Goal: Information Seeking & Learning: Compare options

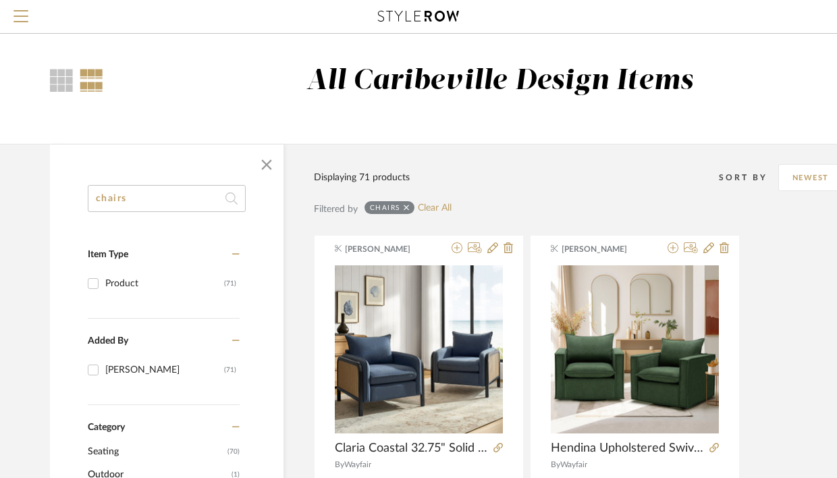
type input "[GEOGRAPHIC_DATA]"
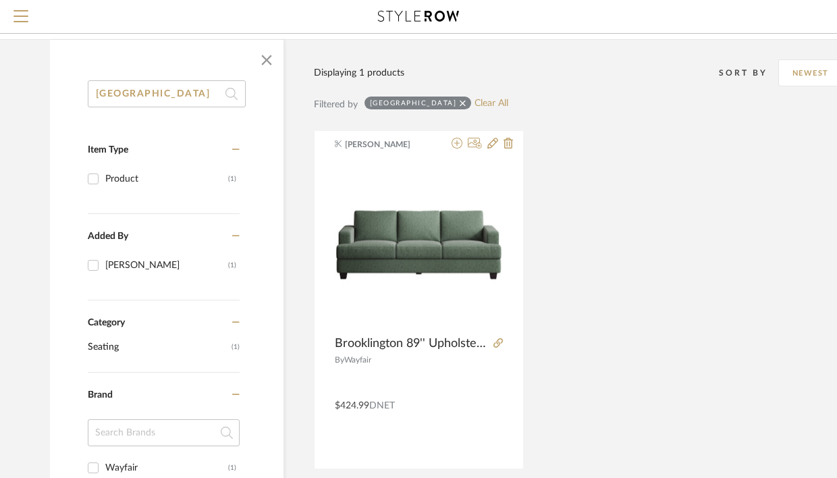
scroll to position [106, 0]
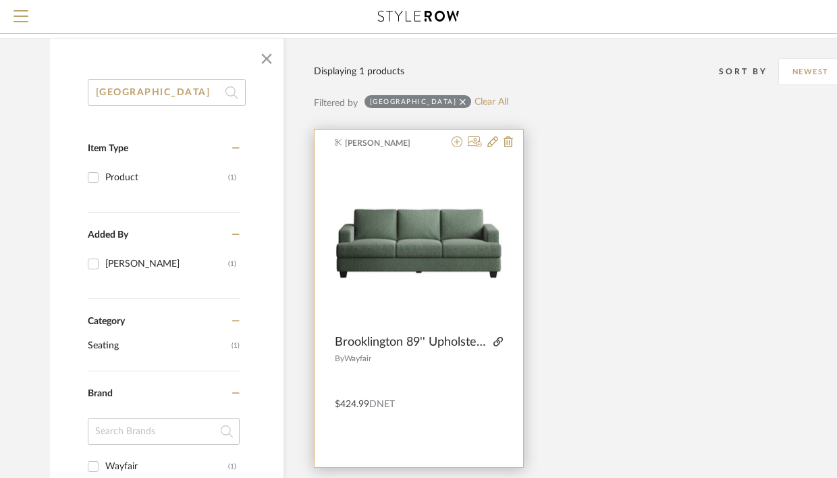
click at [501, 342] on icon at bounding box center [497, 341] width 9 height 9
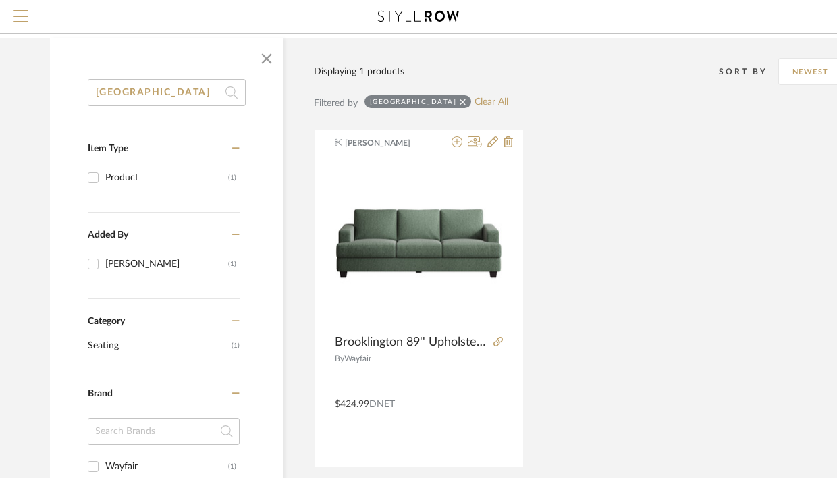
drag, startPoint x: 172, startPoint y: 92, endPoint x: 36, endPoint y: 92, distance: 135.6
click at [36, 92] on div "brooklington Item Type Product (1) Added By [PERSON_NAME] (1) Category Seating …" at bounding box center [486, 426] width 913 height 777
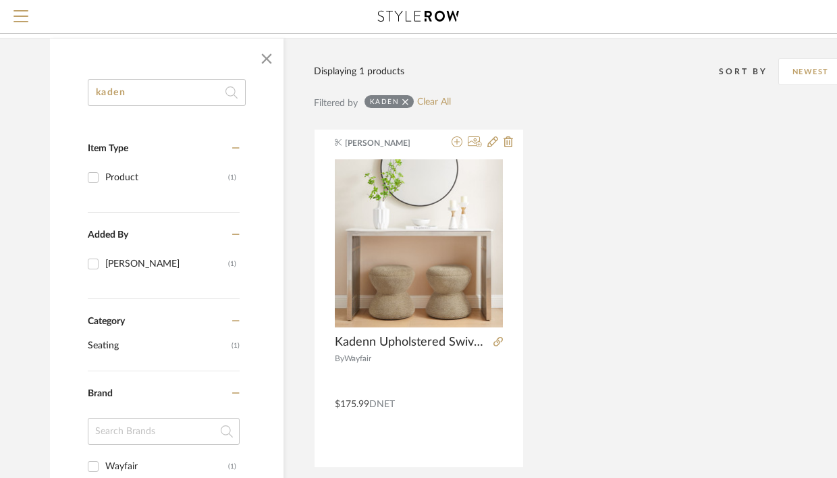
type input "kaden"
drag, startPoint x: 150, startPoint y: 85, endPoint x: 59, endPoint y: 86, distance: 90.4
click at [59, 87] on div "kaden Item Type Product (1) Added By [PERSON_NAME] (1) Category Seating (1) Bra…" at bounding box center [166, 447] width 233 height 736
drag, startPoint x: 125, startPoint y: 90, endPoint x: 85, endPoint y: 94, distance: 40.0
click at [85, 94] on div "kaden Item Type Product (1) Added By [PERSON_NAME] (1) Category Seating (1) Bra…" at bounding box center [166, 447] width 233 height 736
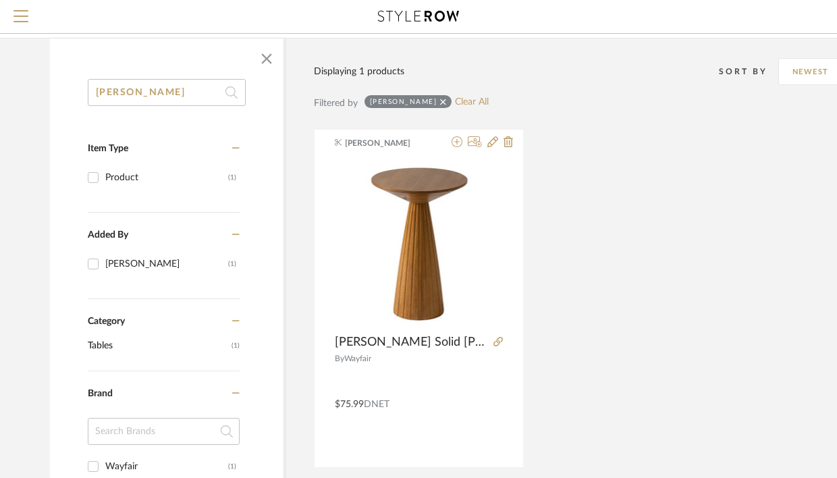
type input "[PERSON_NAME]"
drag, startPoint x: 205, startPoint y: 92, endPoint x: 32, endPoint y: 84, distance: 173.7
click at [32, 84] on div "[PERSON_NAME] Item Type Product (1) Added By [PERSON_NAME] (1) Category Tables …" at bounding box center [486, 426] width 913 height 777
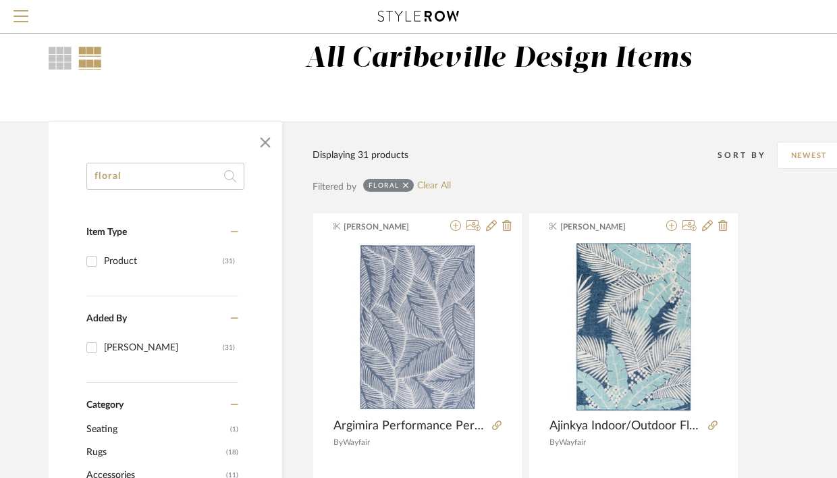
scroll to position [6, 1]
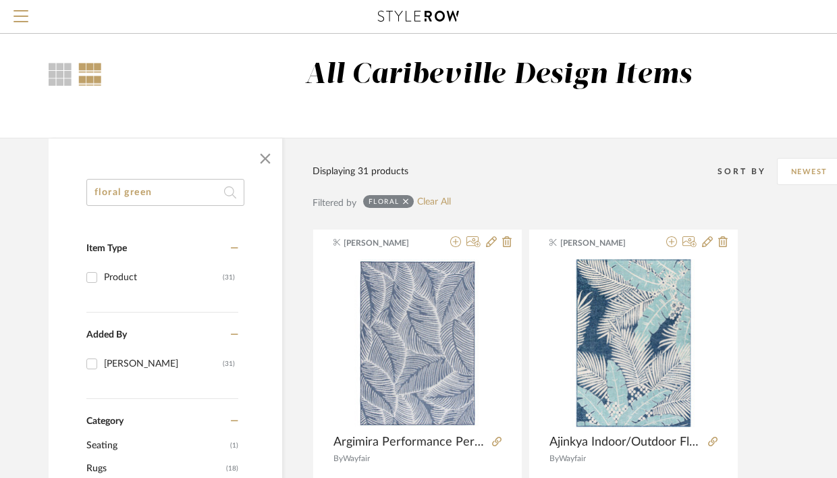
type input "floral green"
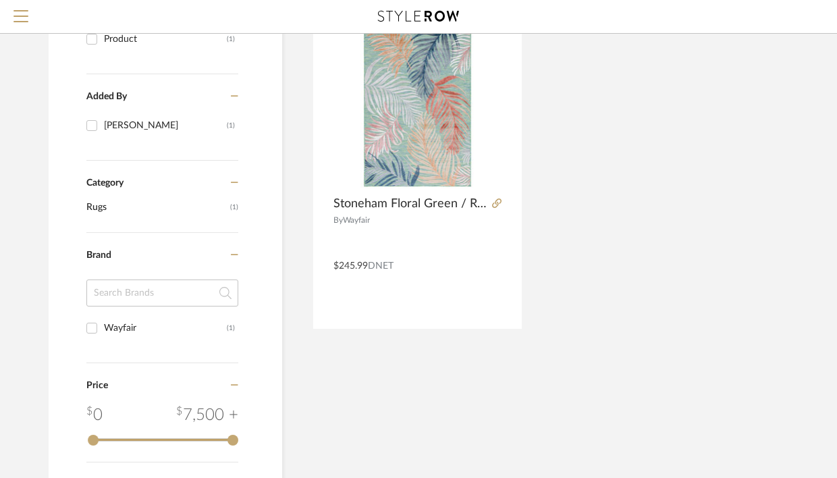
scroll to position [39, 1]
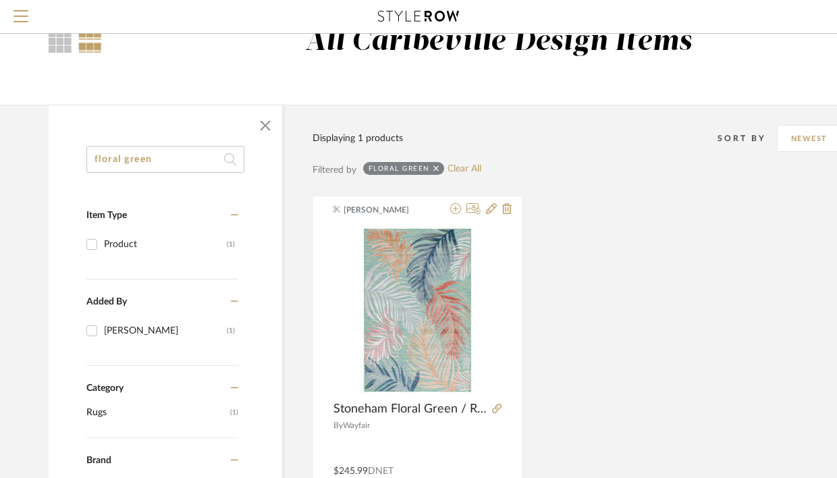
drag, startPoint x: 167, startPoint y: 169, endPoint x: 78, endPoint y: 162, distance: 89.4
type input "swivel"
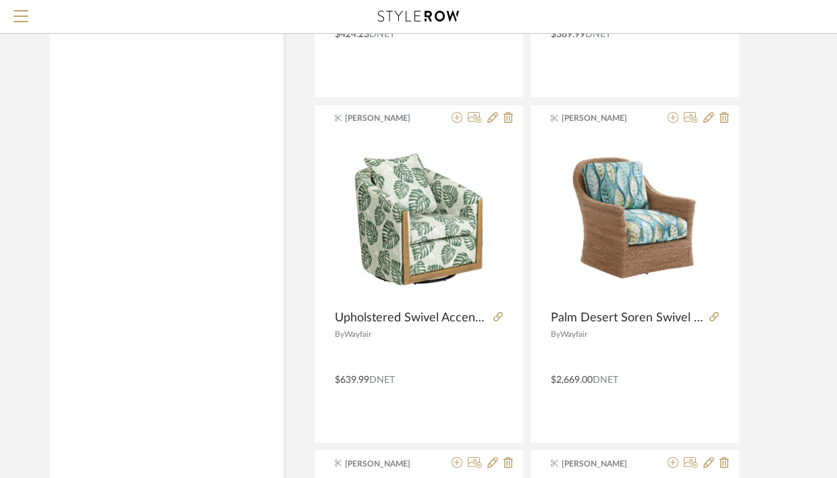
scroll to position [1163, 0]
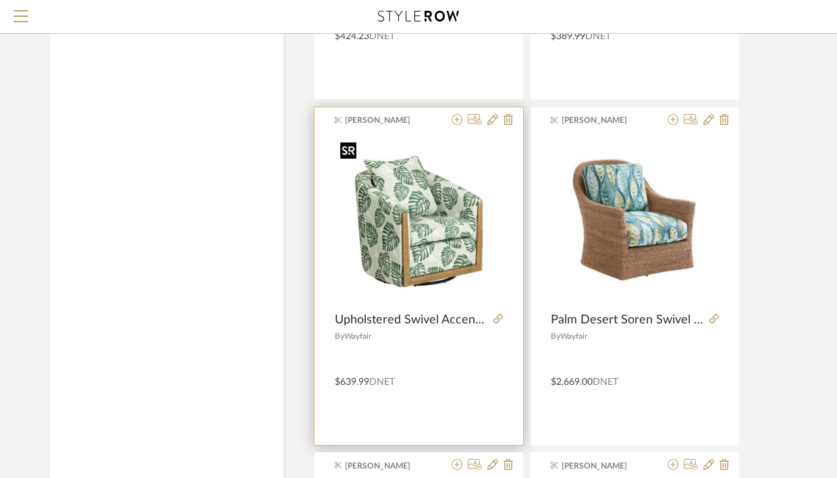
click at [439, 240] on img "0" at bounding box center [419, 220] width 168 height 168
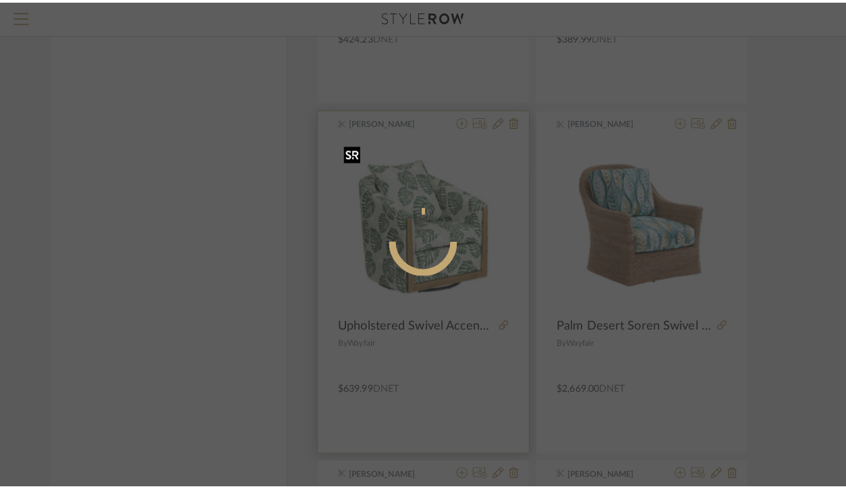
scroll to position [0, 0]
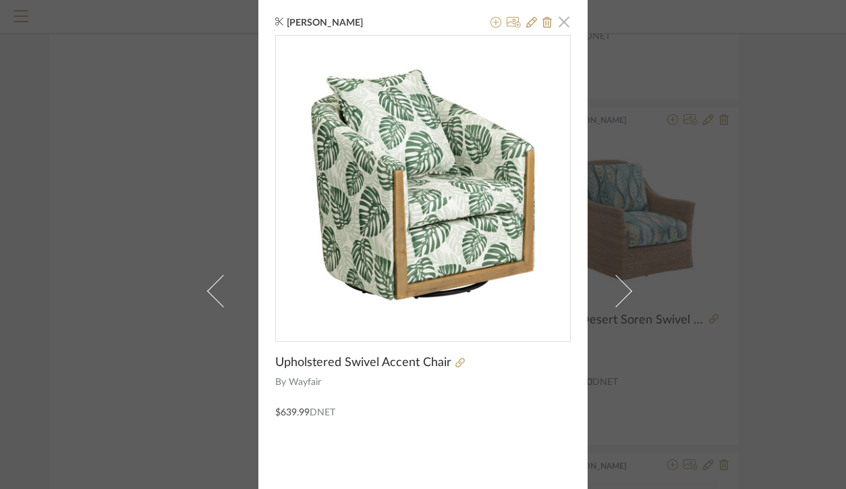
click at [560, 19] on span "button" at bounding box center [564, 21] width 27 height 27
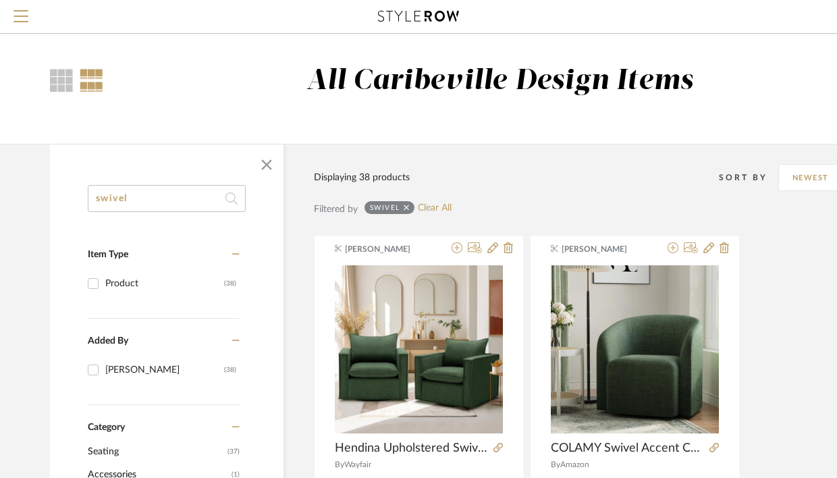
drag, startPoint x: 172, startPoint y: 204, endPoint x: 55, endPoint y: 186, distance: 118.7
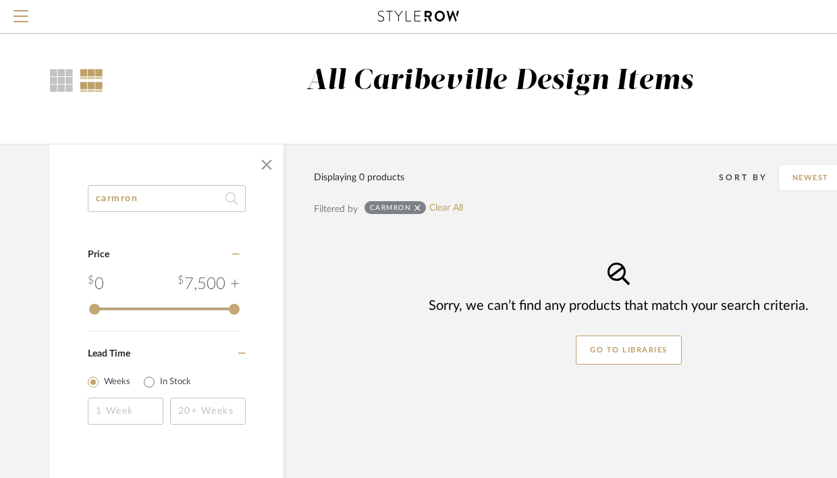
click at [110, 198] on input "carmron" at bounding box center [167, 198] width 158 height 27
type input "camron"
drag, startPoint x: 160, startPoint y: 206, endPoint x: 82, endPoint y: 202, distance: 77.7
click at [82, 206] on div "camron Category Price 0 7,500 + 0 7500 Lead Time Weeks In Stock" at bounding box center [166, 322] width 233 height 275
drag, startPoint x: 139, startPoint y: 194, endPoint x: 81, endPoint y: 187, distance: 58.5
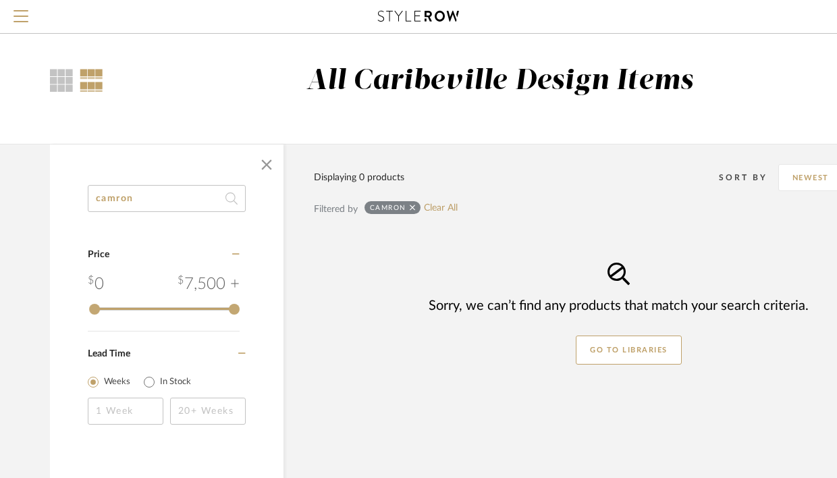
click at [81, 193] on div "camron Category Price 0 7,500 + 0 7500 Lead Time Weeks In Stock" at bounding box center [166, 322] width 233 height 275
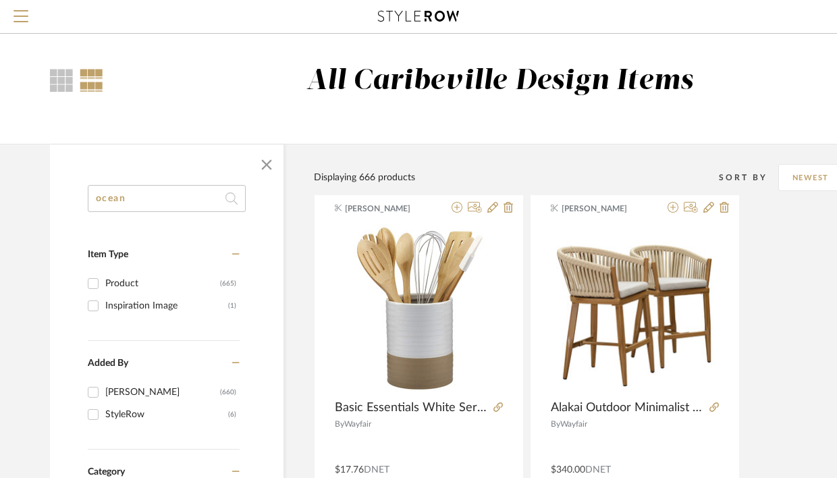
type input "ocean"
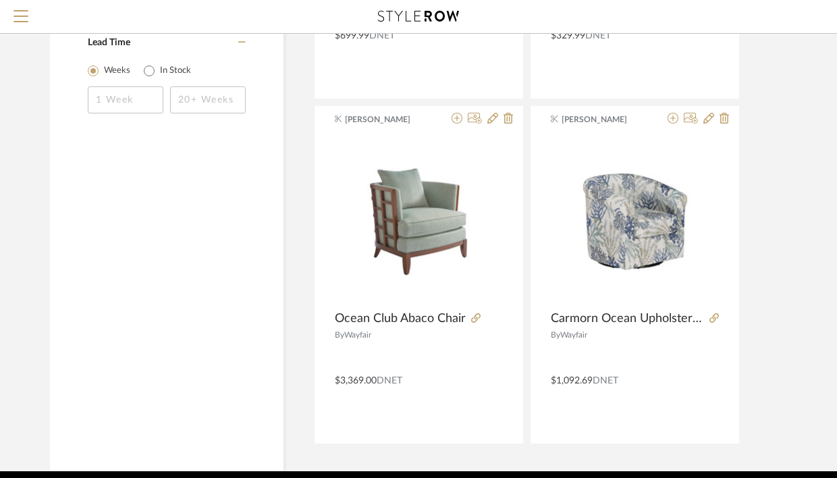
scroll to position [831, 0]
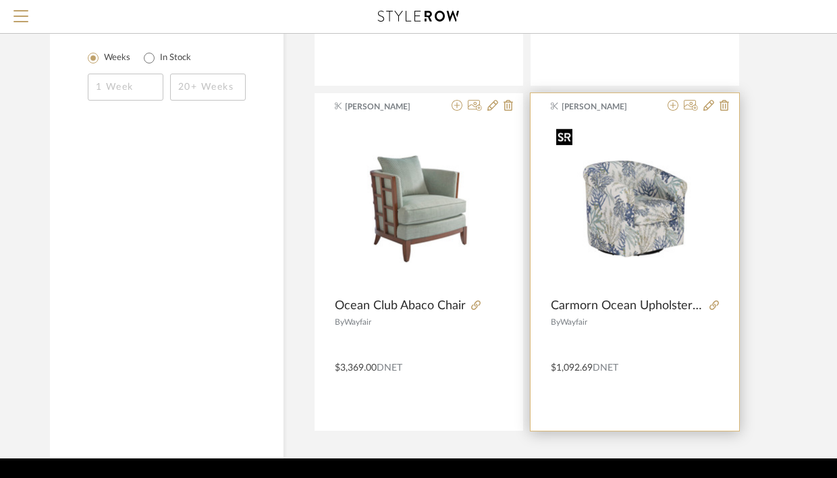
click at [666, 233] on img "0" at bounding box center [635, 207] width 168 height 168
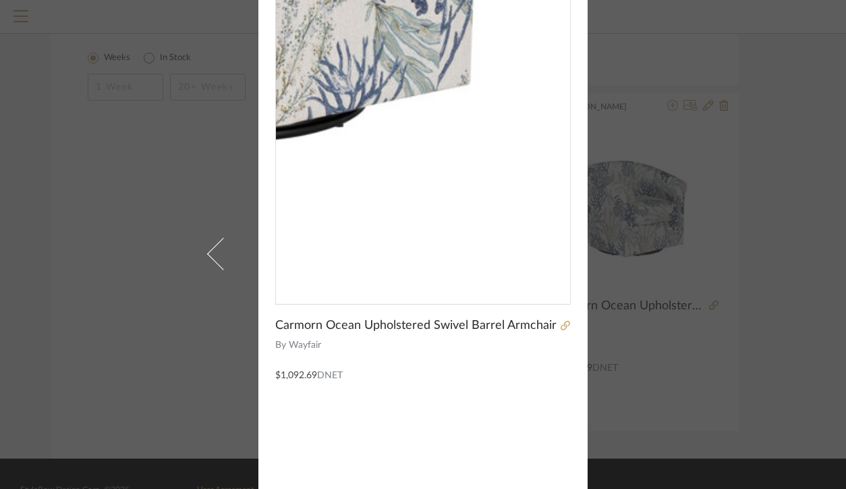
scroll to position [46, 0]
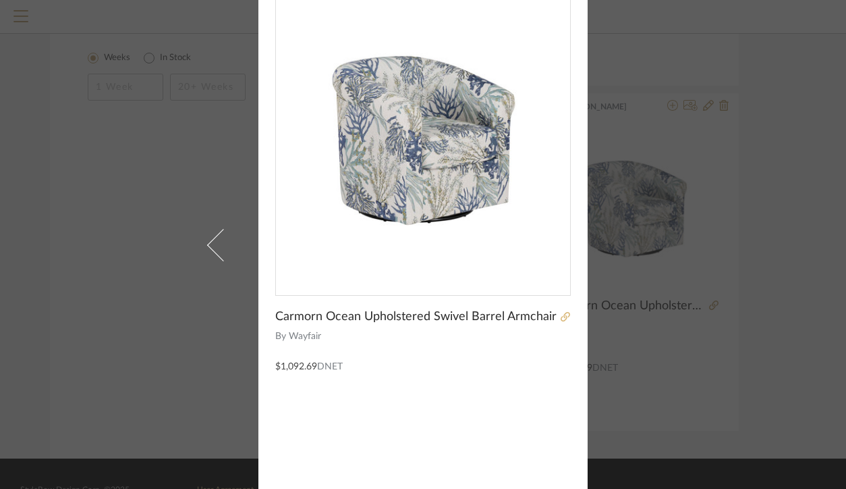
click at [561, 319] on icon at bounding box center [565, 316] width 9 height 9
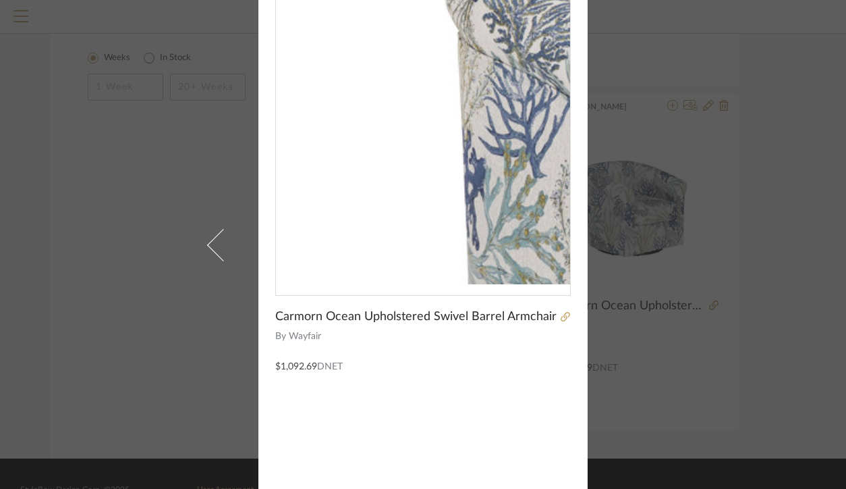
scroll to position [0, 0]
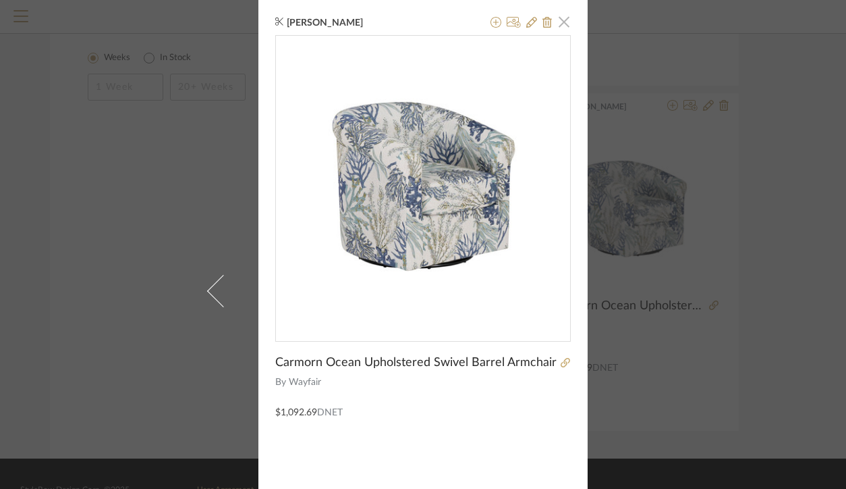
click at [564, 22] on span "button" at bounding box center [564, 21] width 27 height 27
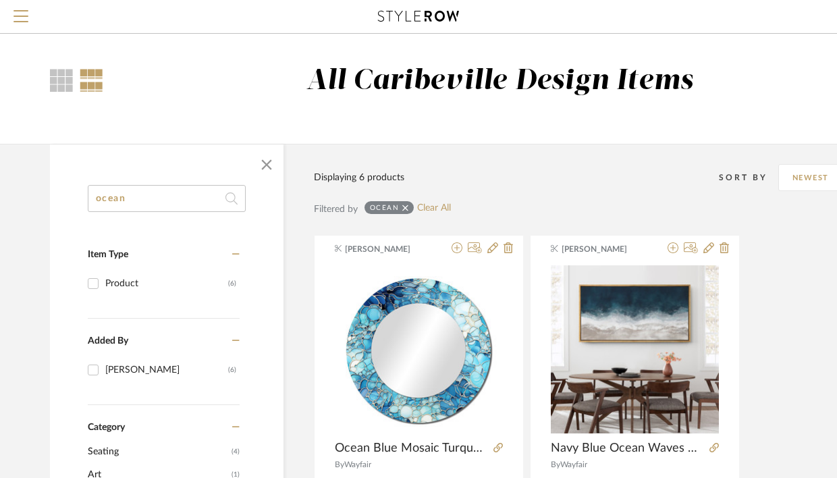
drag, startPoint x: 205, startPoint y: 198, endPoint x: 28, endPoint y: 199, distance: 177.5
type input "[PERSON_NAME]"
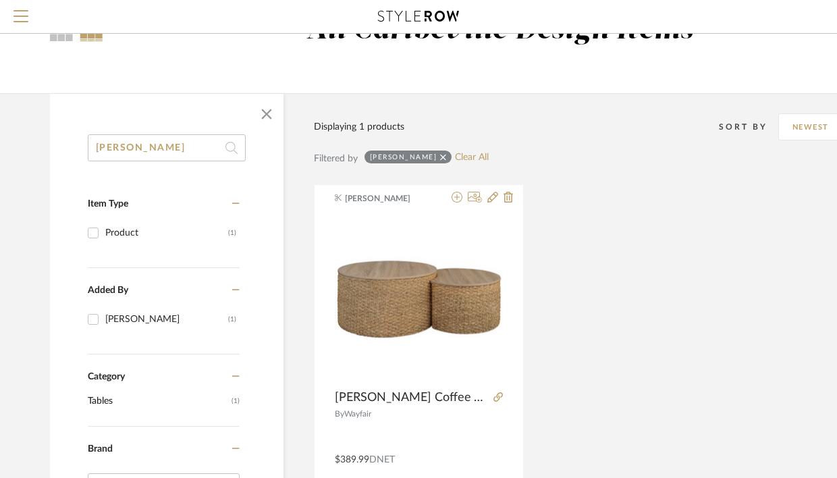
scroll to position [86, 0]
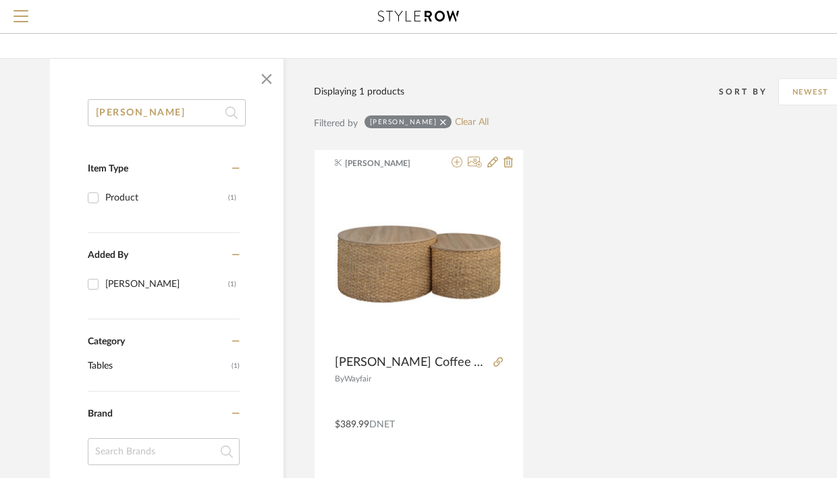
drag, startPoint x: 162, startPoint y: 117, endPoint x: 57, endPoint y: 116, distance: 105.3
click at [54, 117] on div "[PERSON_NAME] Item Type Product (1) Added By [PERSON_NAME] (1) Category Tables …" at bounding box center [166, 467] width 233 height 736
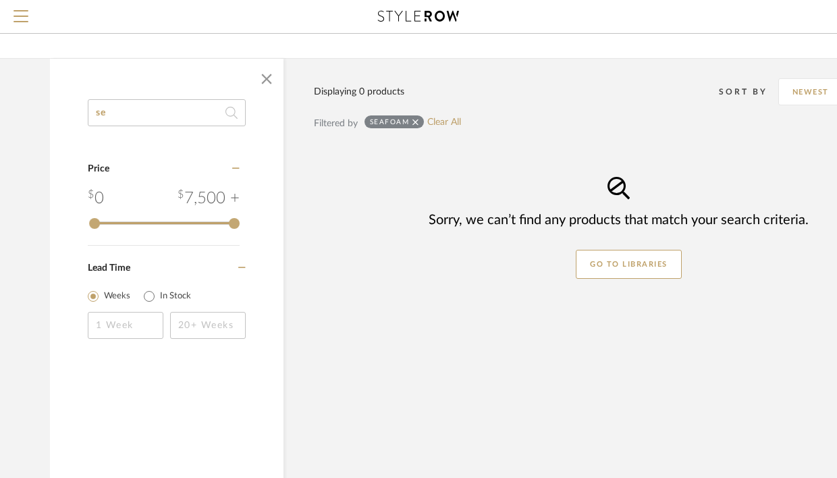
type input "s"
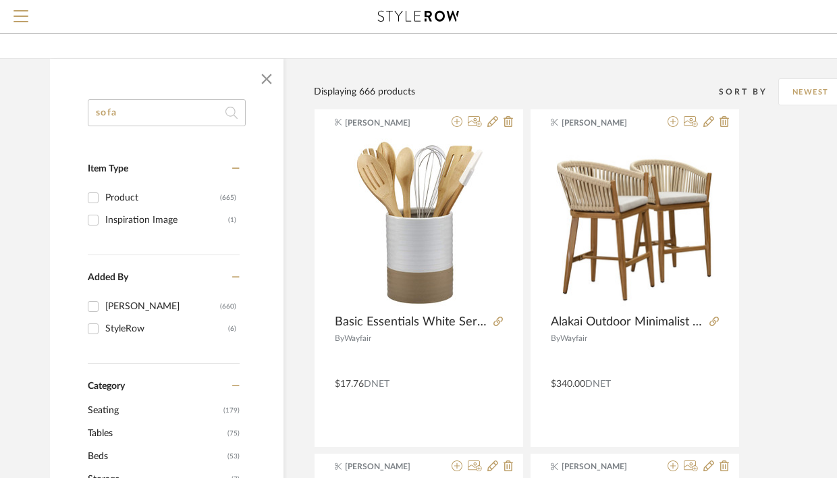
type input "sofa"
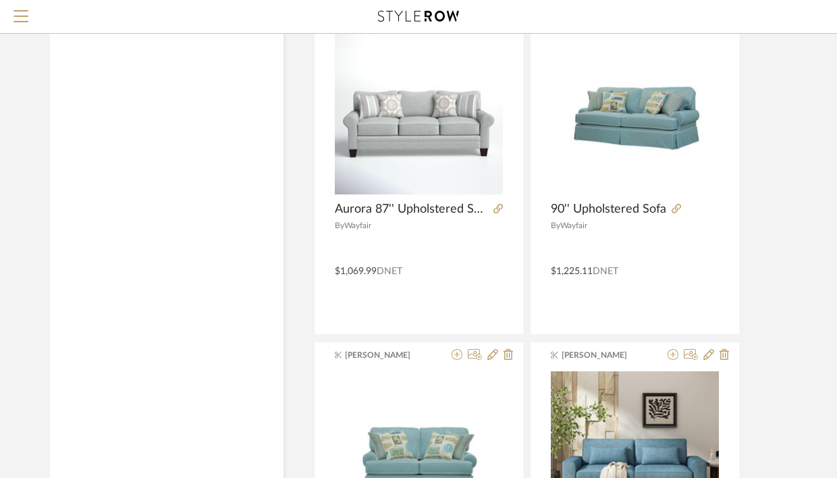
scroll to position [4373, 0]
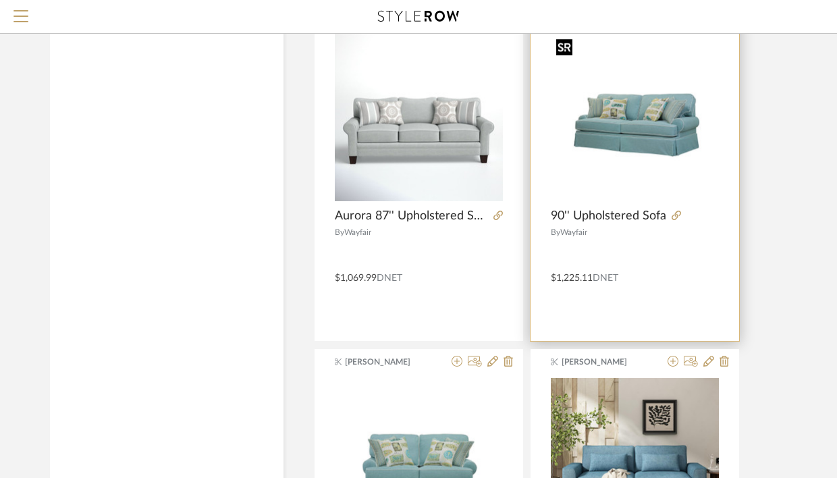
click at [660, 150] on div at bounding box center [635, 122] width 168 height 180
click at [635, 130] on img "0" at bounding box center [635, 117] width 168 height 168
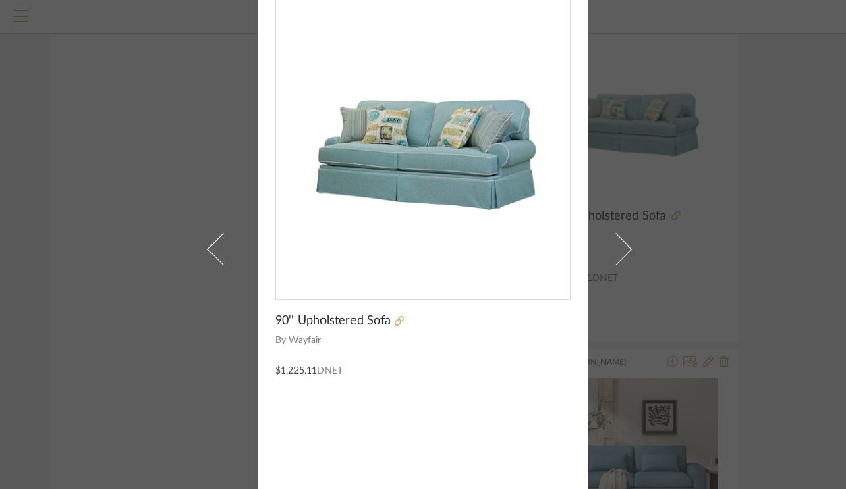
scroll to position [51, 0]
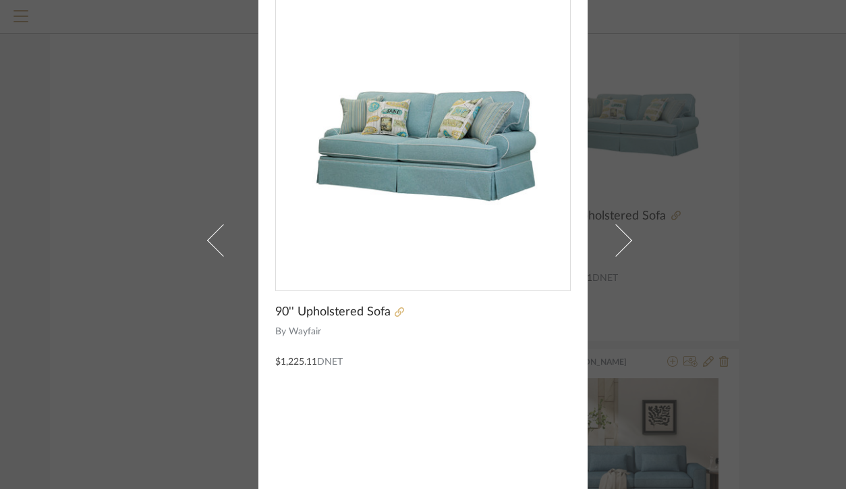
click at [395, 315] on icon at bounding box center [399, 311] width 9 height 9
click at [664, 157] on div "[PERSON_NAME] × 90'' Upholstered Sofa By Wayfair $1,225.11 DNET" at bounding box center [423, 244] width 846 height 489
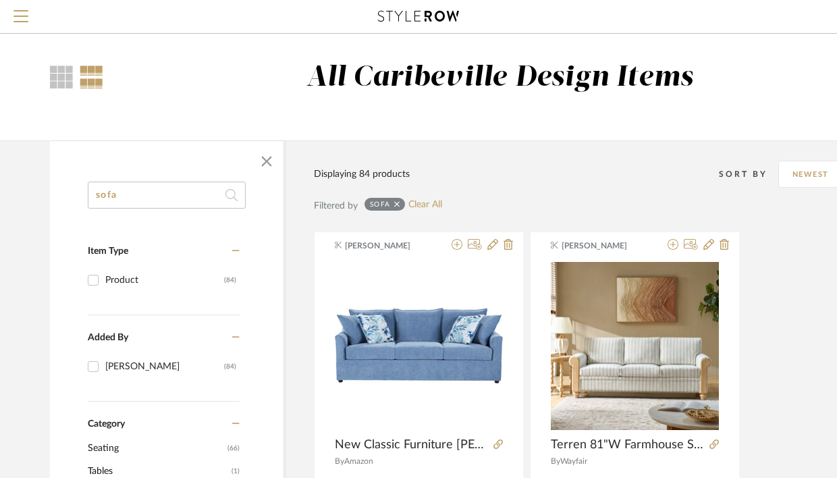
scroll to position [0, 0]
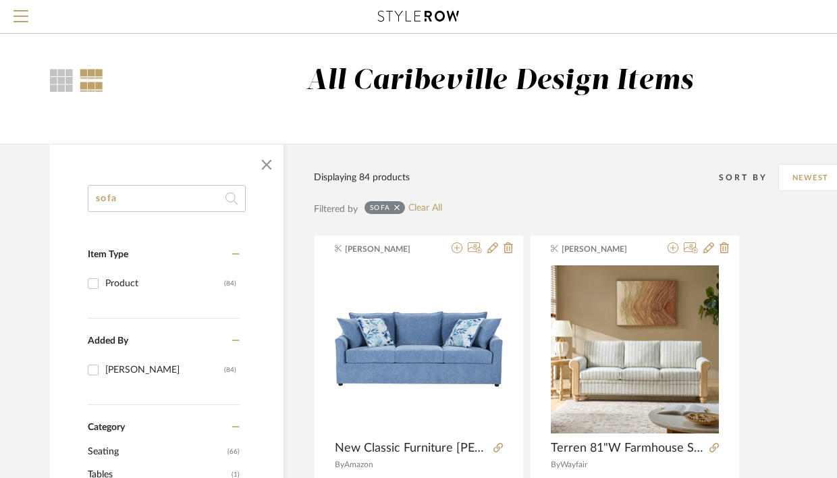
drag, startPoint x: 175, startPoint y: 198, endPoint x: 61, endPoint y: 187, distance: 114.6
type input "pinehill"
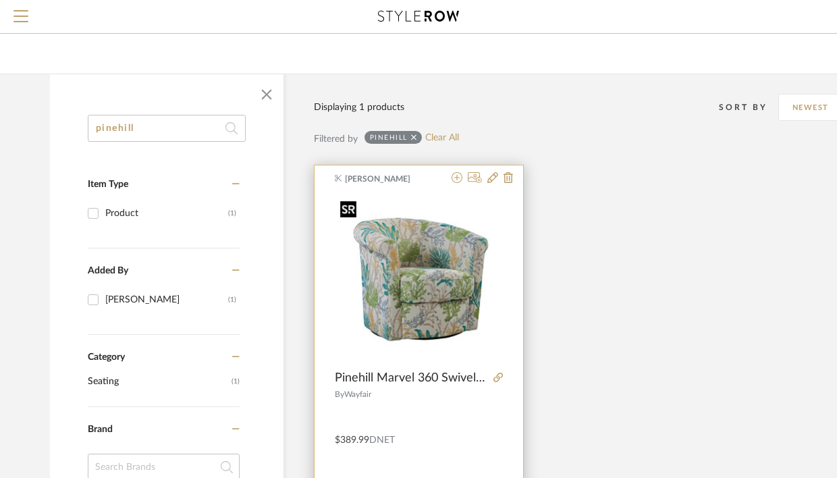
scroll to position [93, 0]
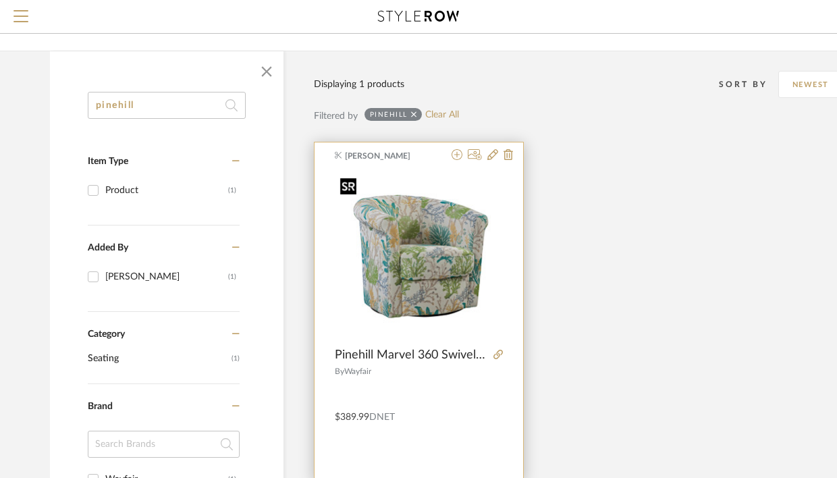
click at [473, 281] on img "0" at bounding box center [419, 256] width 168 height 168
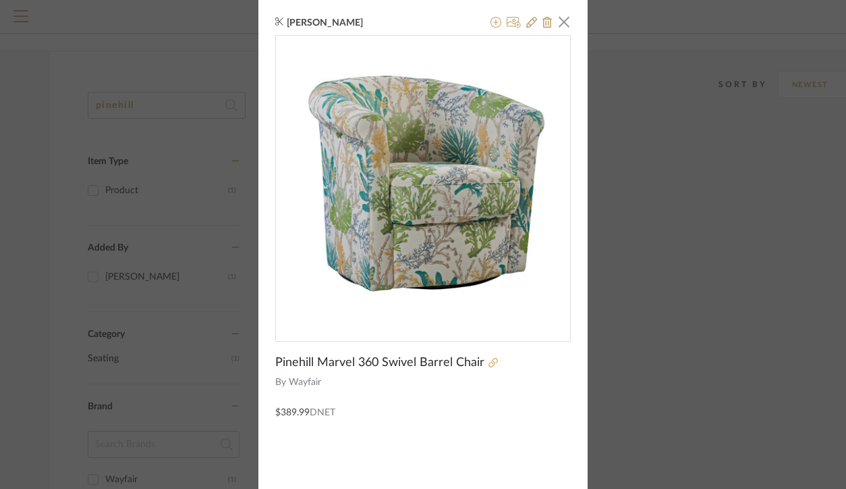
click at [489, 362] on icon at bounding box center [493, 362] width 9 height 9
click at [555, 28] on span "button" at bounding box center [564, 21] width 27 height 27
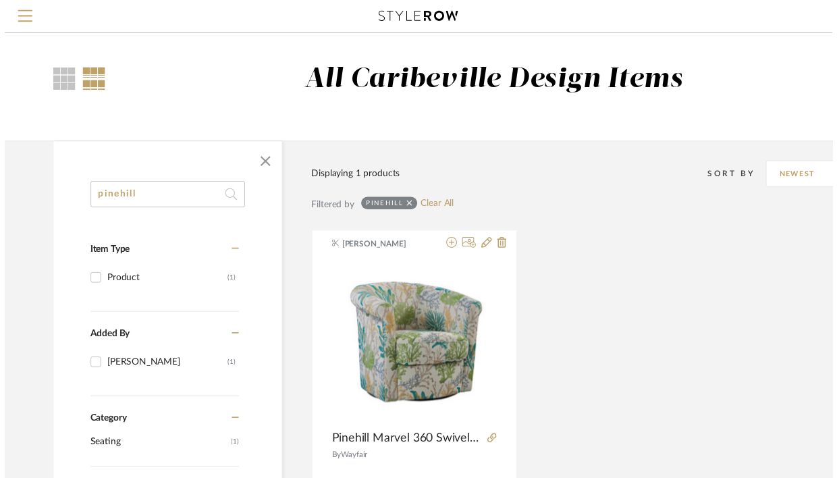
scroll to position [93, 0]
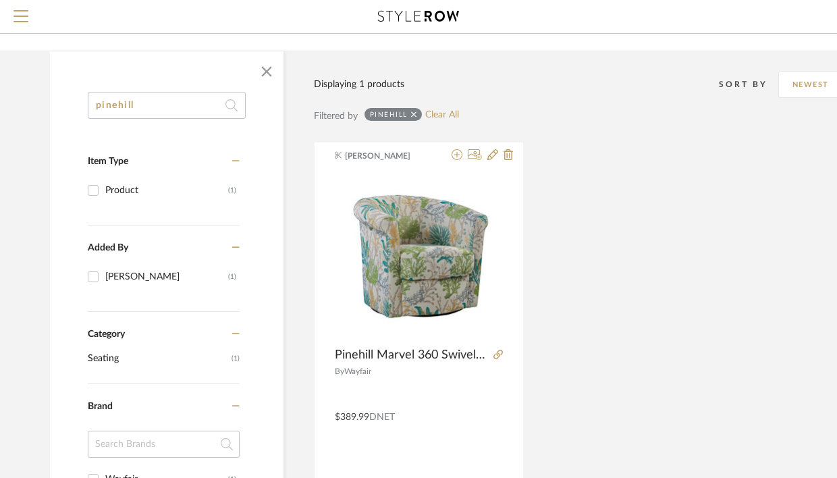
drag, startPoint x: 181, startPoint y: 100, endPoint x: 43, endPoint y: 91, distance: 138.6
click at [41, 102] on div "pinehill Item Type Product (1) Added By [PERSON_NAME] (1) Category Seating (1) …" at bounding box center [486, 439] width 913 height 777
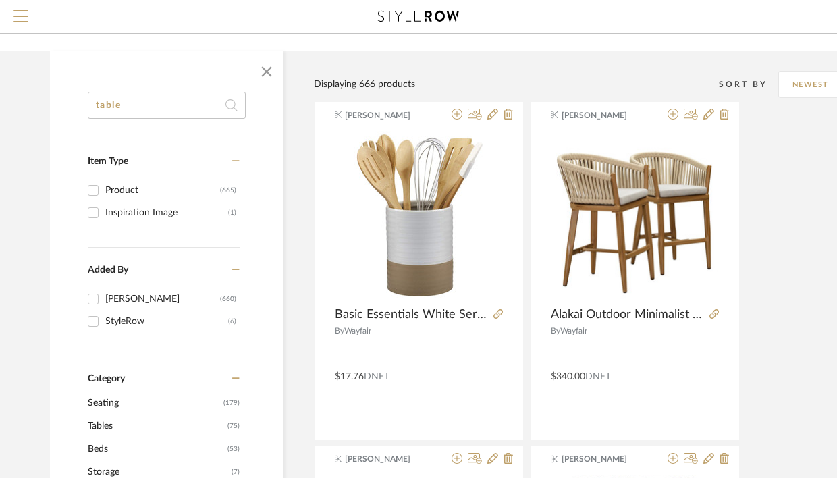
type input "table"
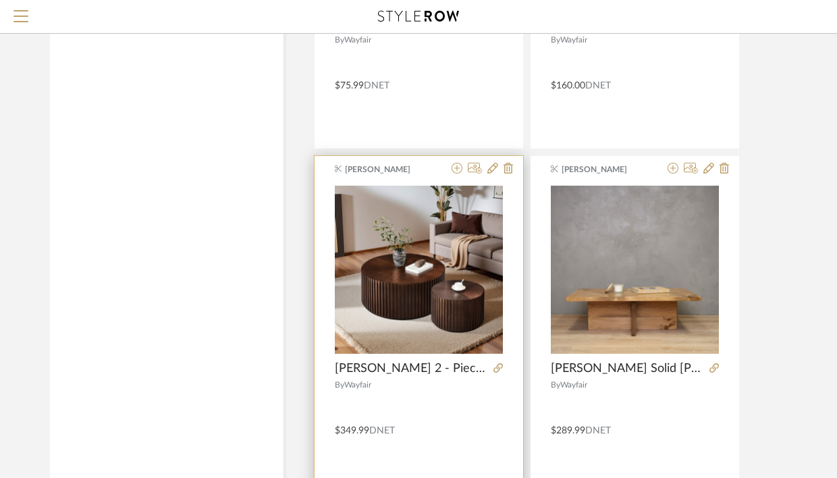
scroll to position [1468, 0]
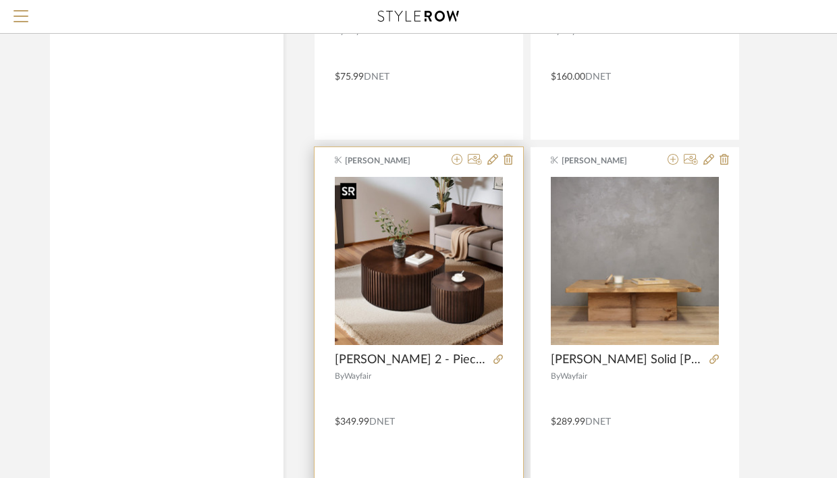
click at [410, 272] on img "0" at bounding box center [419, 261] width 168 height 168
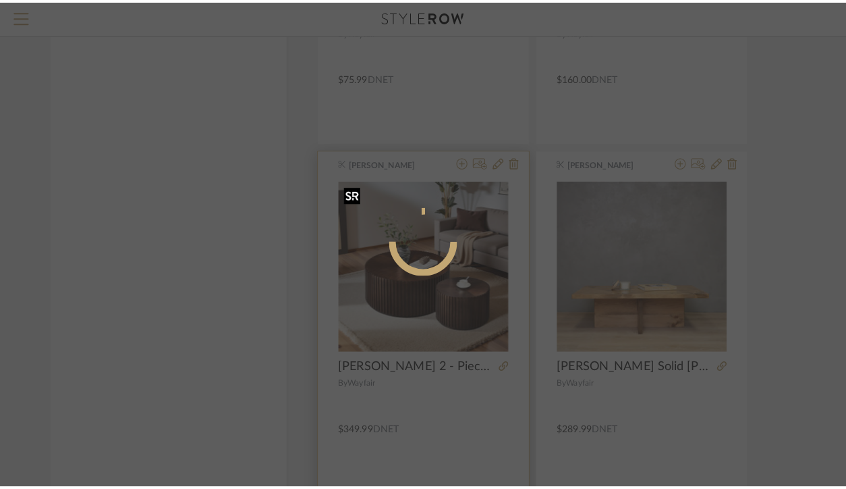
scroll to position [0, 0]
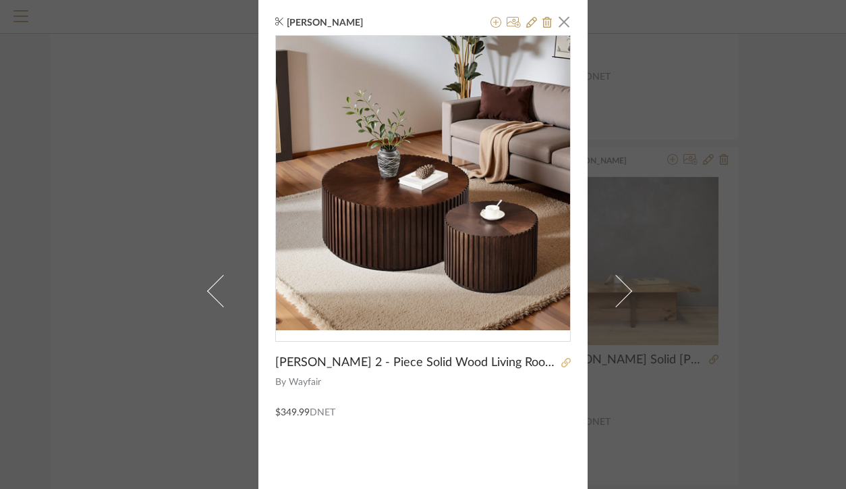
click at [561, 362] on icon at bounding box center [565, 362] width 9 height 9
